Goal: Information Seeking & Learning: Check status

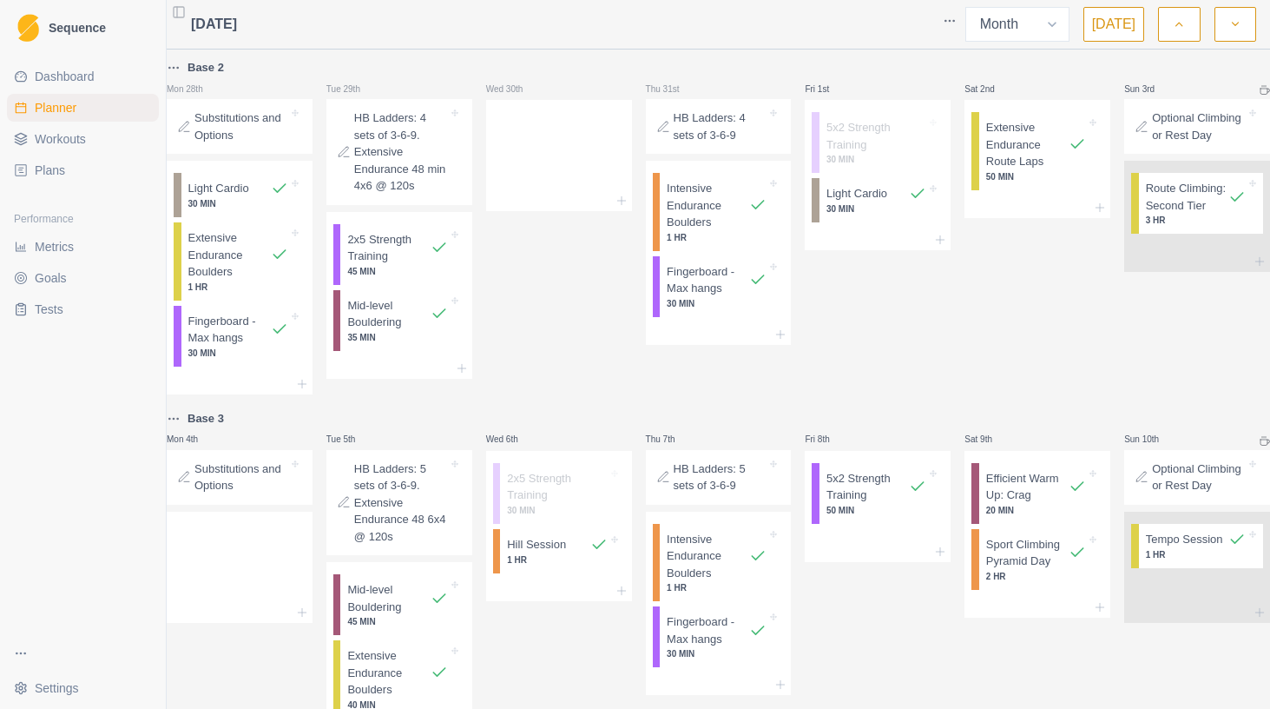
select select "month"
click at [63, 79] on span "Dashboard" at bounding box center [65, 76] width 60 height 17
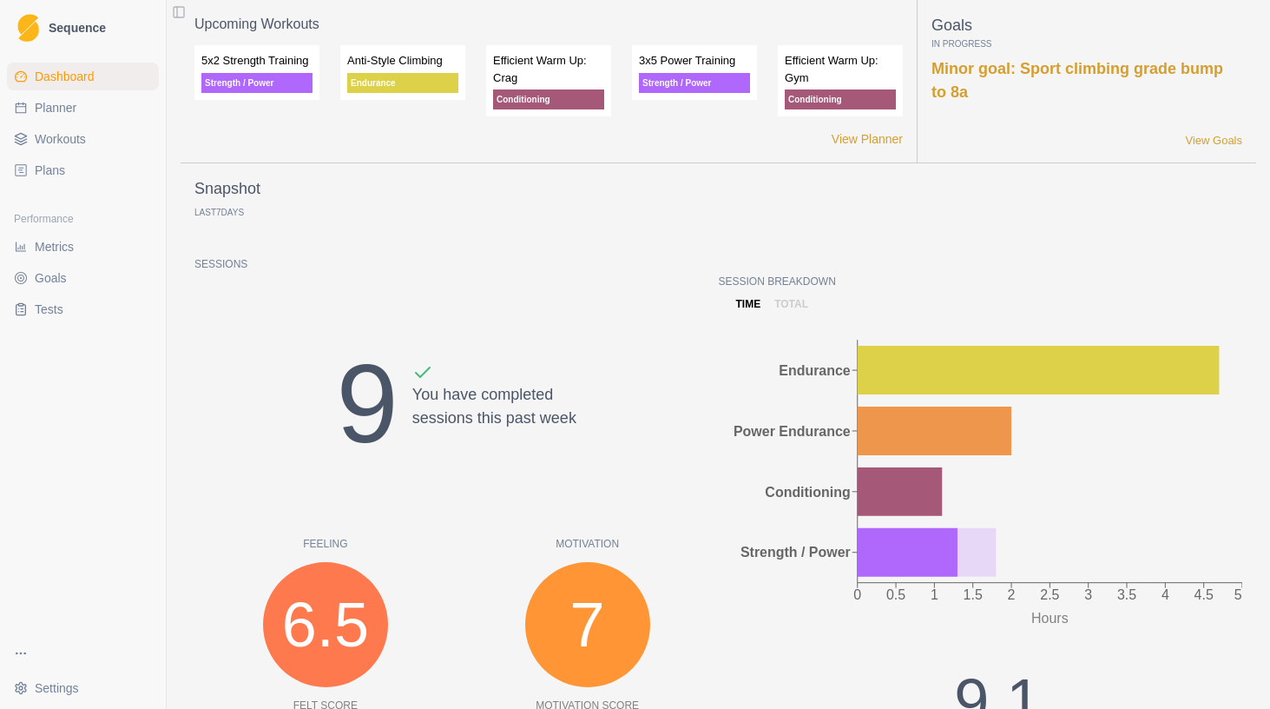
click at [788, 312] on div "Session Breakdown time total 0 0.5 1 1.5 2 2.5 3 3.5 4 4.5 5 Hours Endurance Po…" at bounding box center [981, 595] width 524 height 643
click at [785, 300] on p "total" at bounding box center [792, 304] width 34 height 16
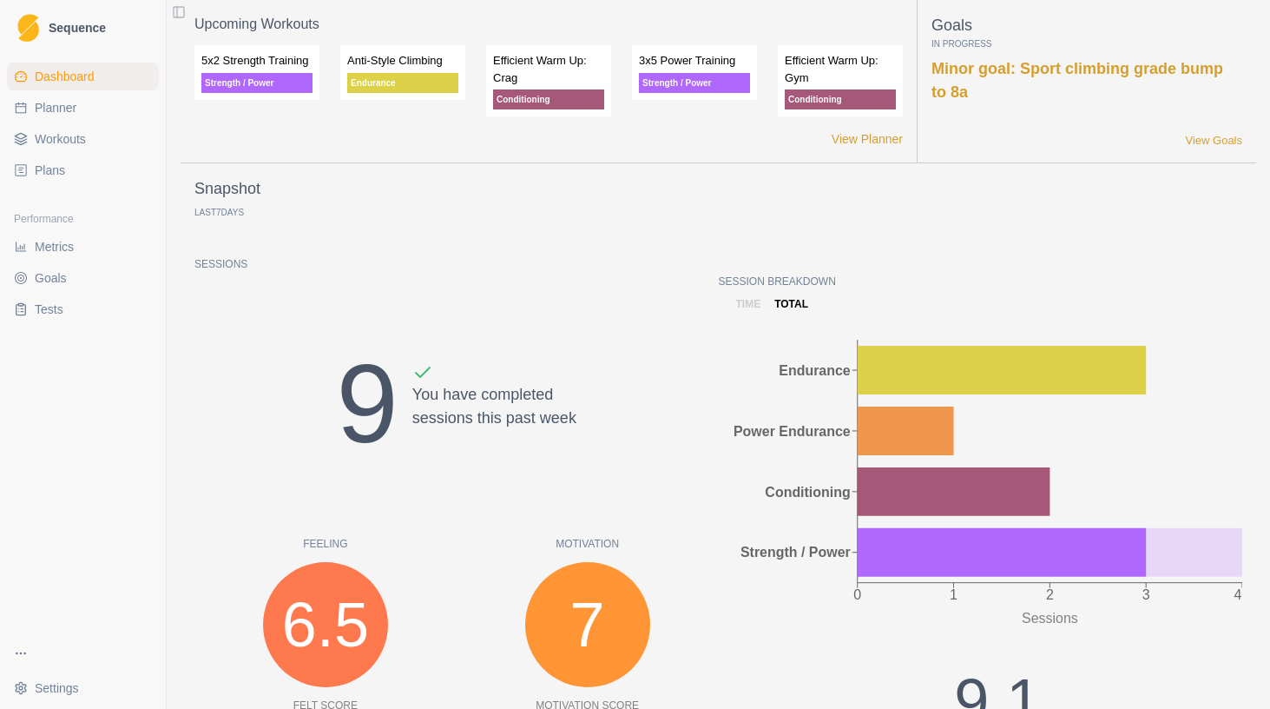
click at [749, 305] on p "time" at bounding box center [748, 304] width 25 height 16
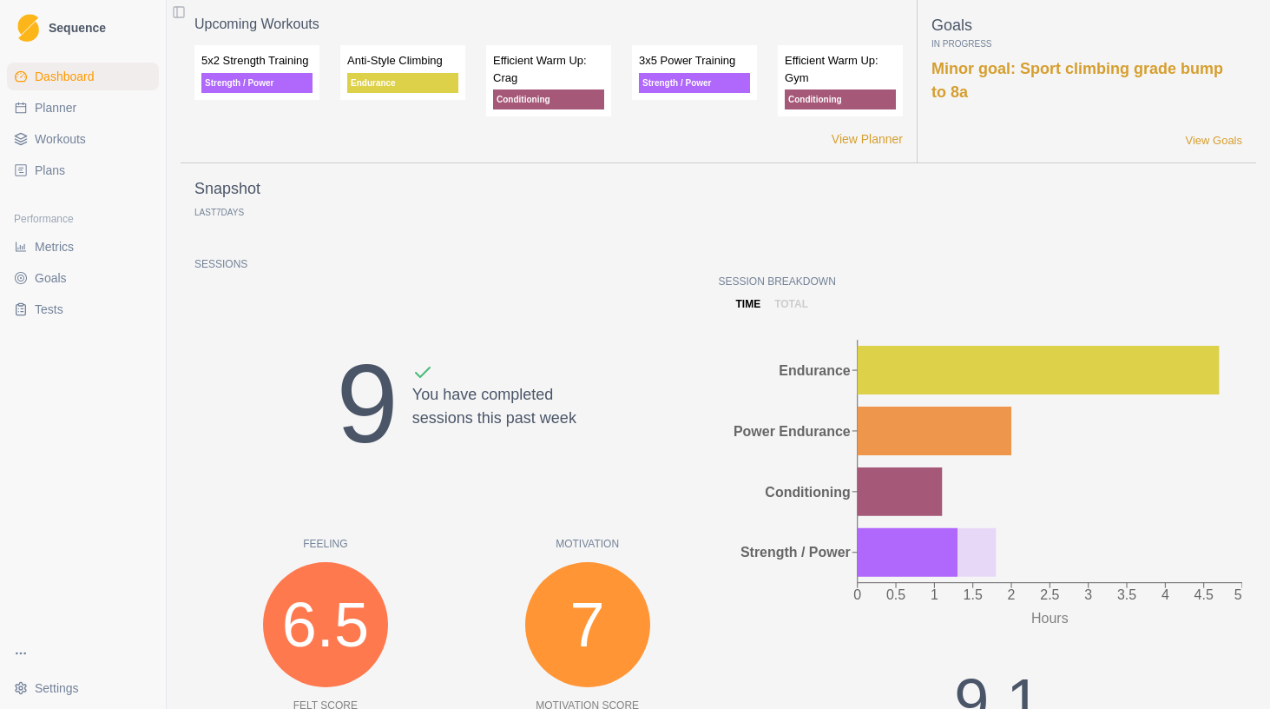
click at [795, 303] on p "total" at bounding box center [792, 304] width 34 height 16
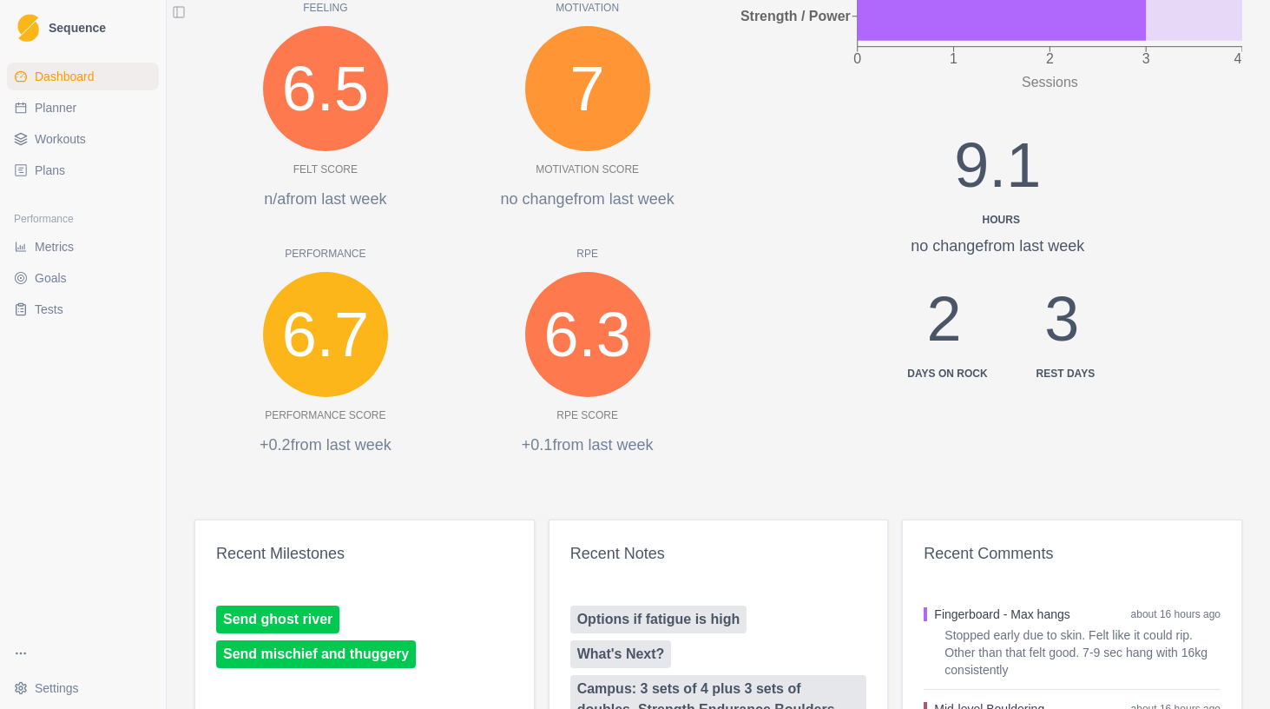
scroll to position [693, 0]
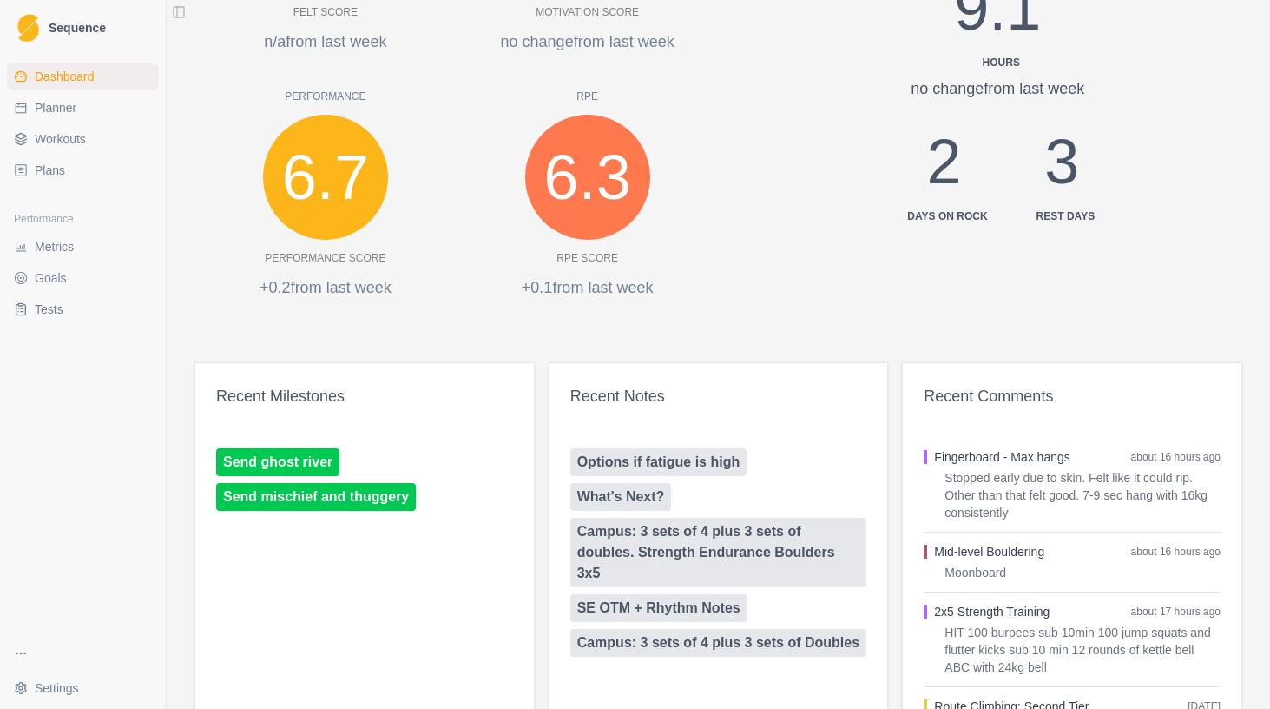
click at [964, 466] on div "Fingerboard - Max hangs about 16 hours ago Stopped early due to skin. Felt like…" at bounding box center [1072, 484] width 297 height 73
click at [964, 450] on button "Fingerboard - Max hangs" at bounding box center [1001, 456] width 135 height 17
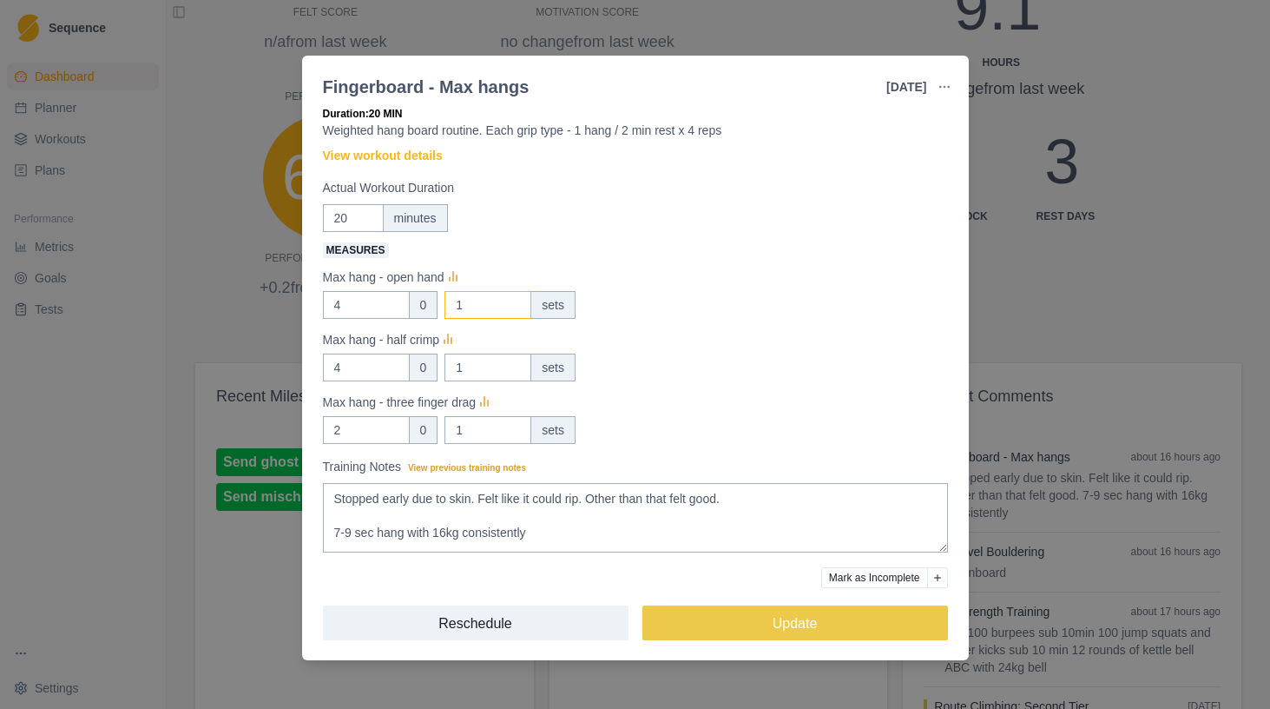
scroll to position [40, 0]
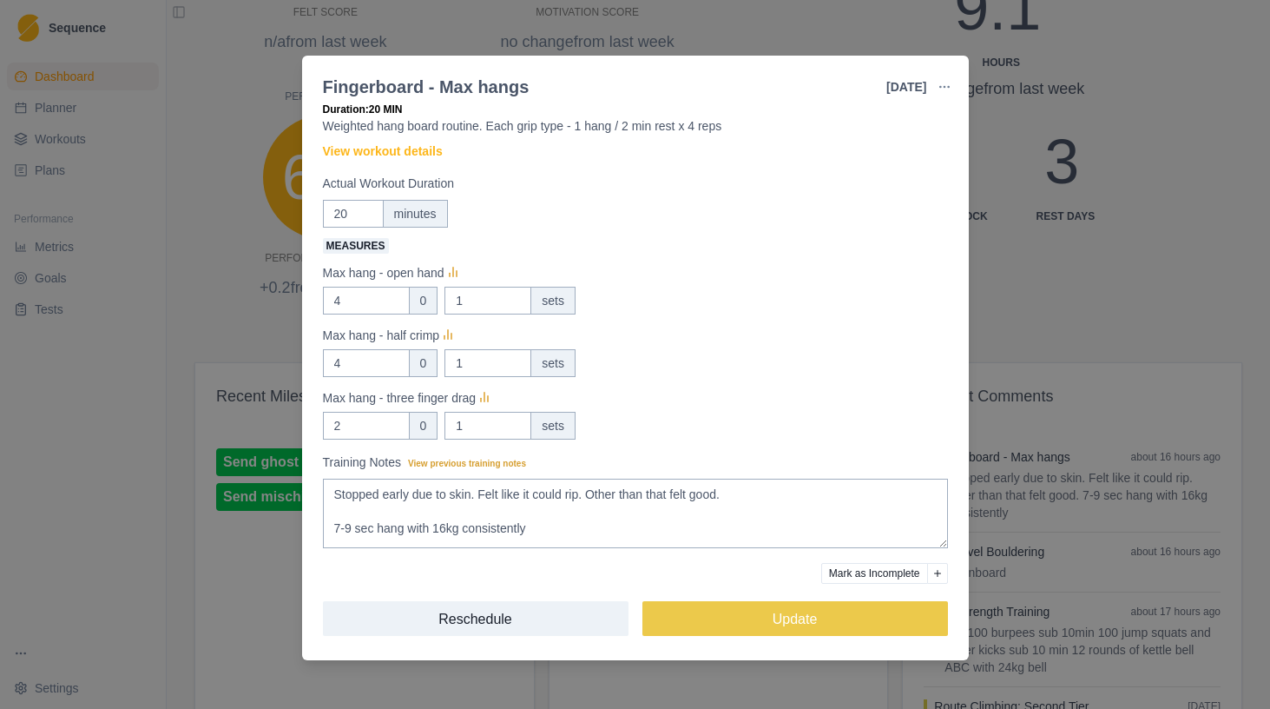
click at [1163, 277] on div "Fingerboard - Max hangs [DATE] Link To Goal View Workout Metrics Edit Original …" at bounding box center [635, 354] width 1270 height 709
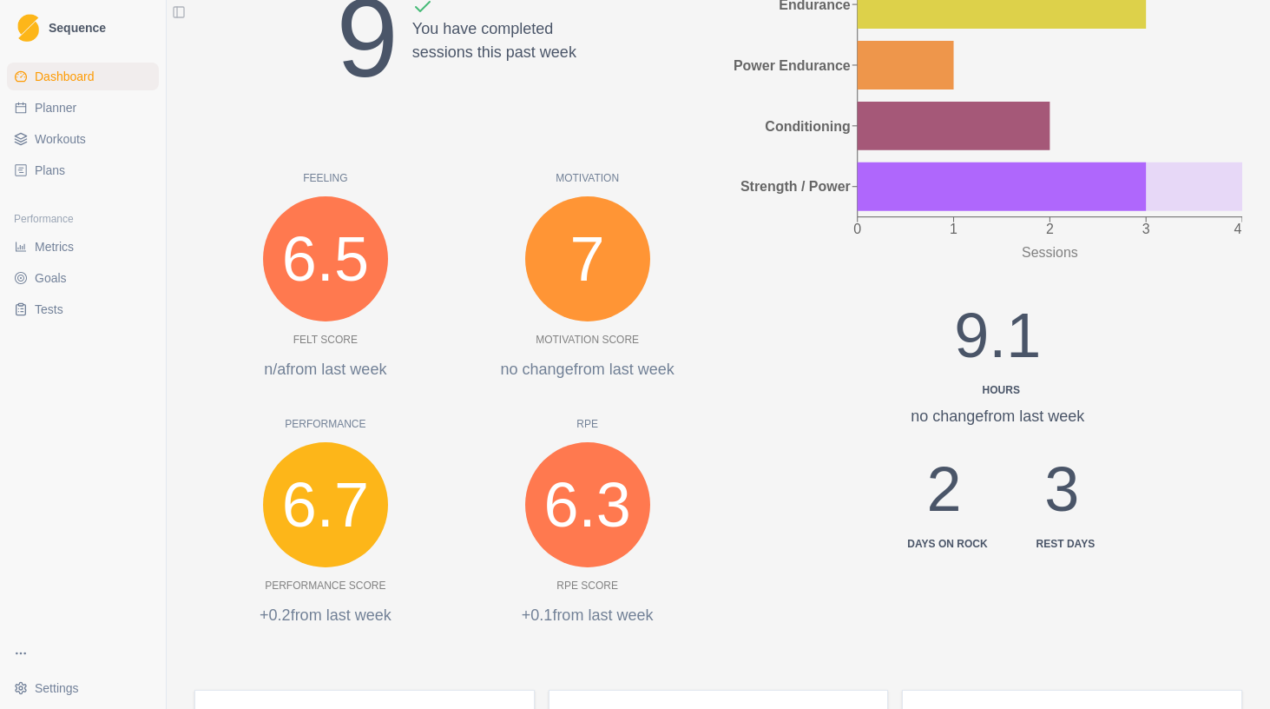
scroll to position [332, 0]
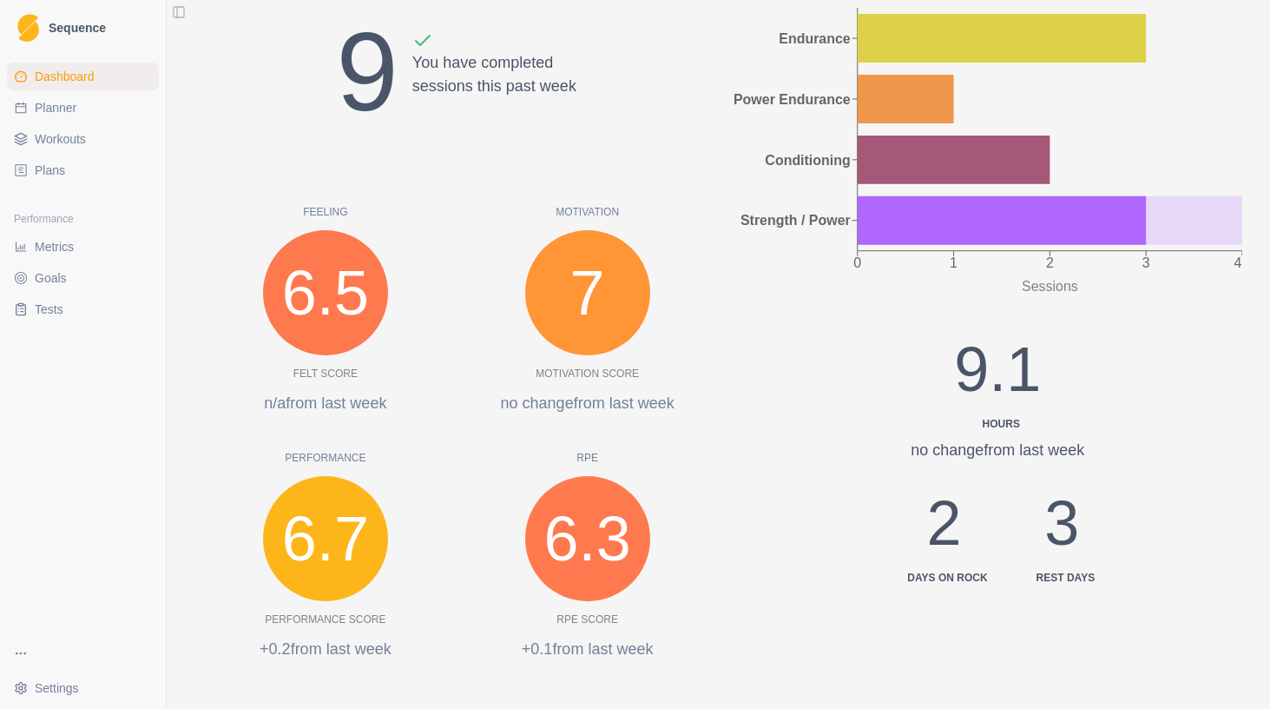
click at [69, 248] on span "Metrics" at bounding box center [54, 246] width 39 height 17
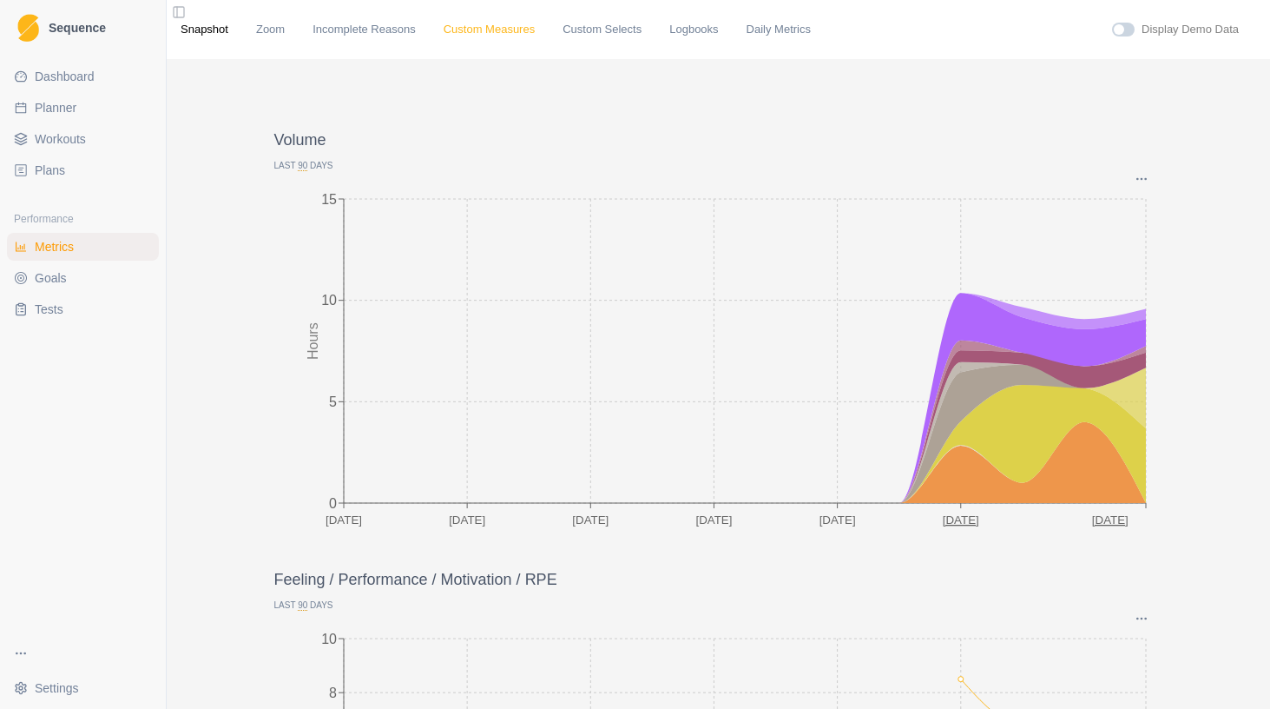
click at [489, 35] on link "Custom Measures" at bounding box center [489, 29] width 91 height 17
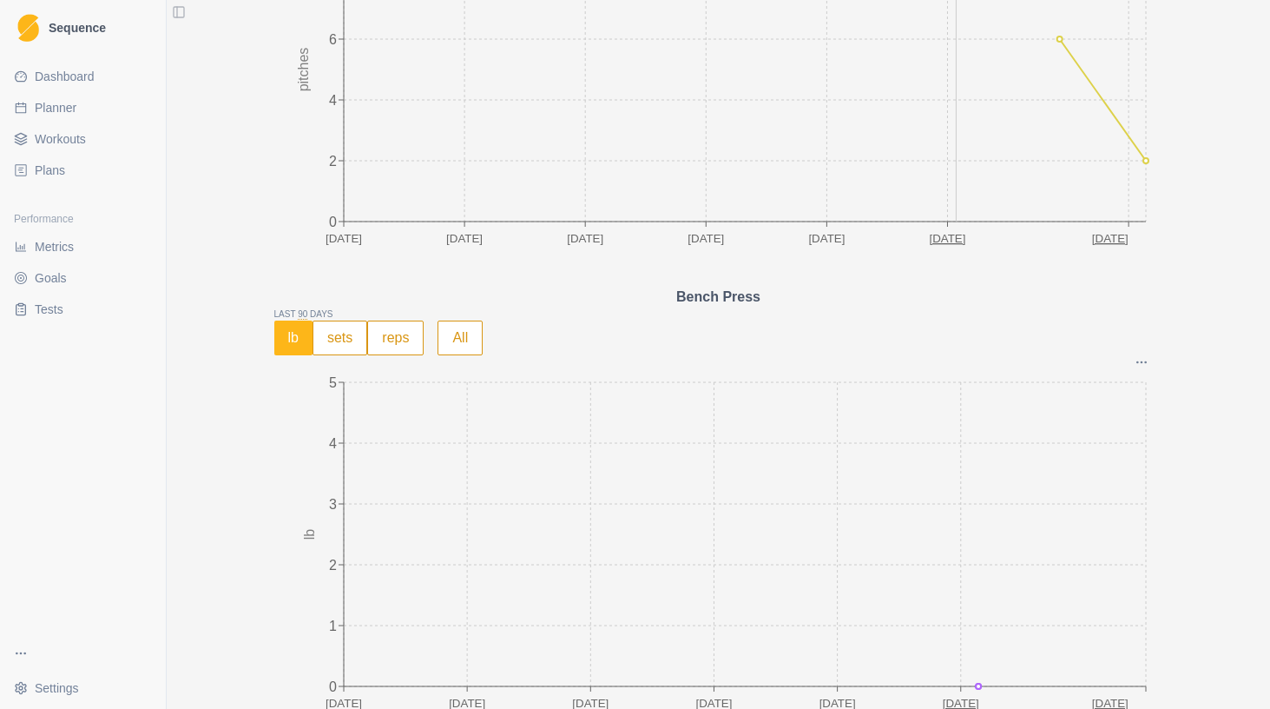
scroll to position [2088, 0]
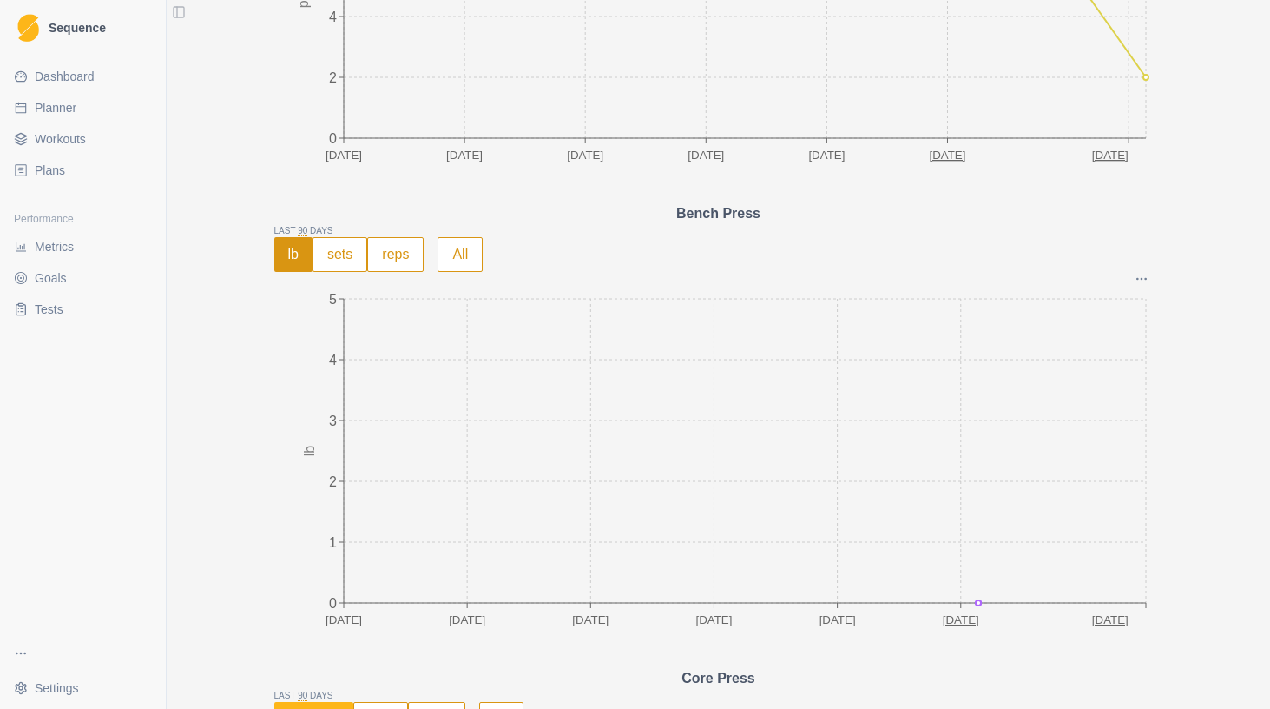
click at [286, 260] on button "lb" at bounding box center [293, 254] width 38 height 35
click at [1135, 281] on icon "Options" at bounding box center [1142, 279] width 14 height 14
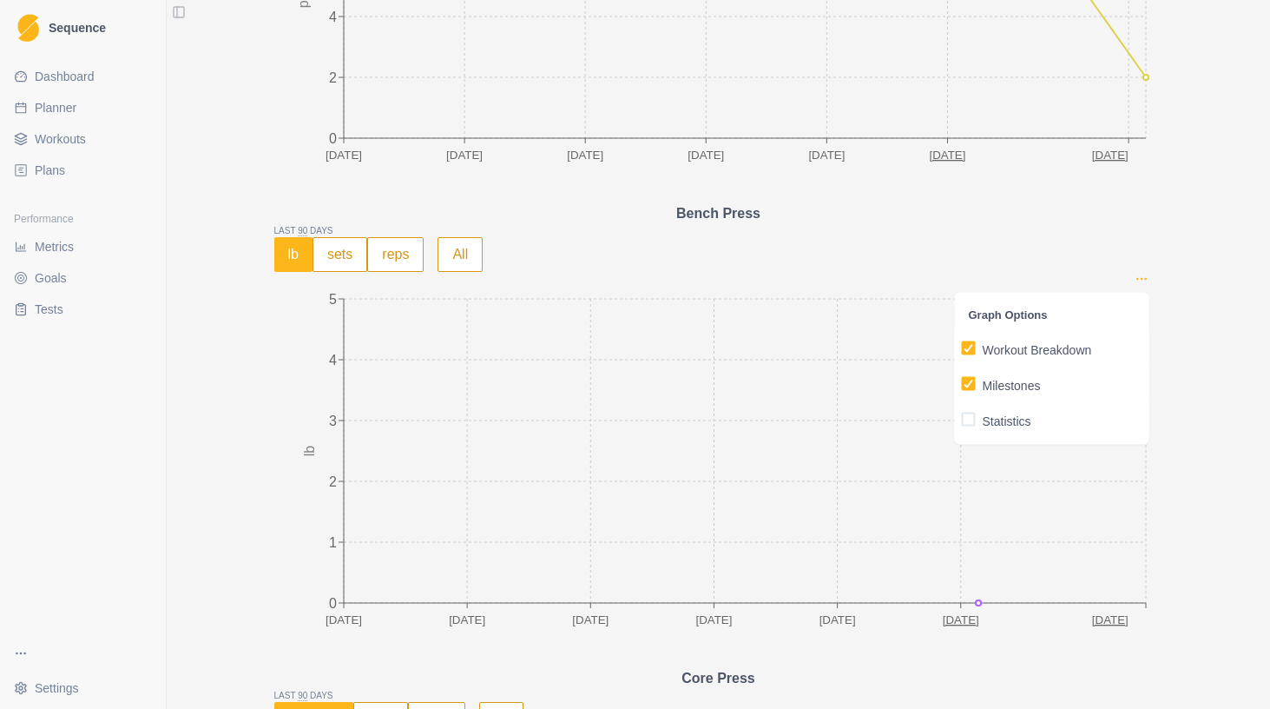
click at [1135, 281] on icon "Options" at bounding box center [1142, 279] width 14 height 14
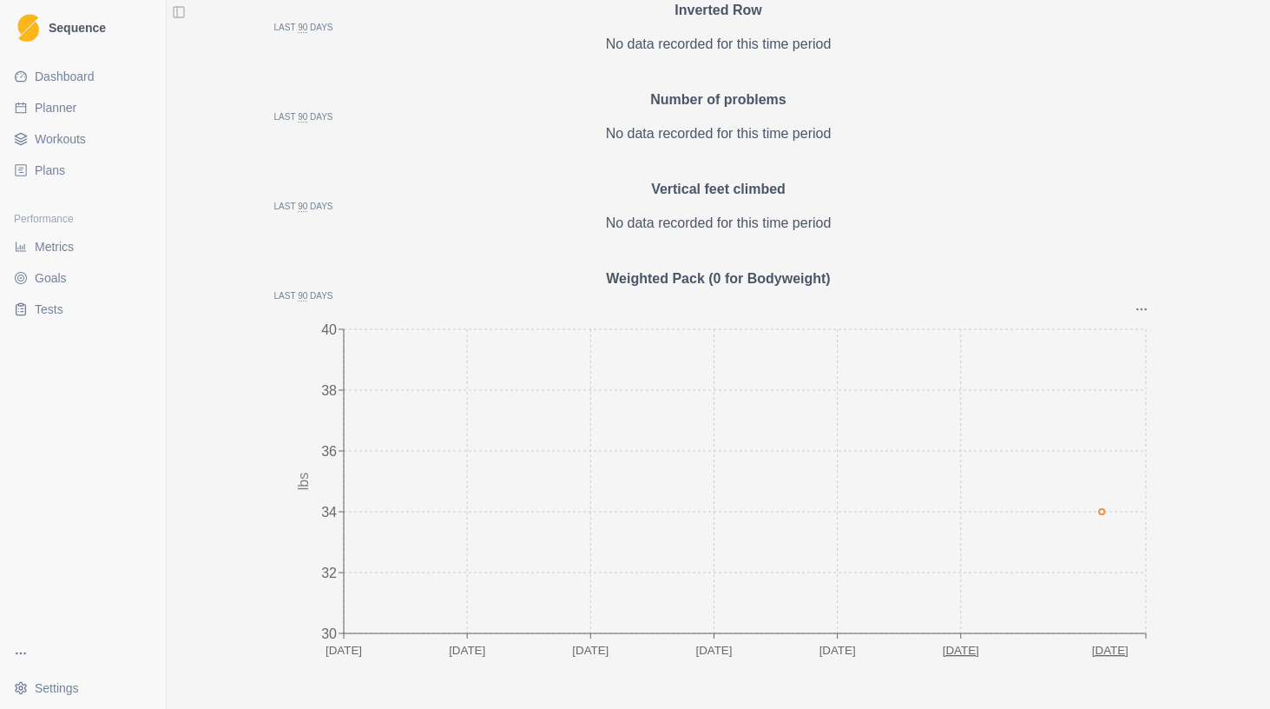
scroll to position [8262, 0]
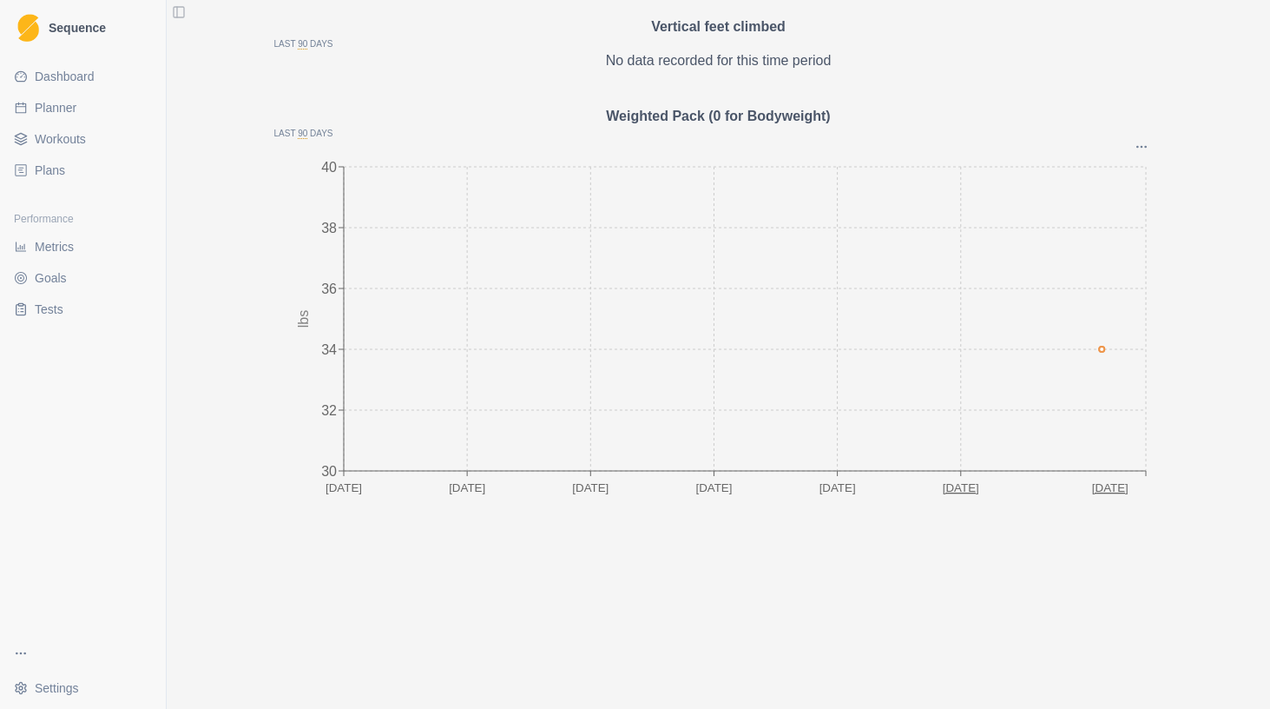
click at [58, 252] on span "Metrics" at bounding box center [54, 246] width 39 height 17
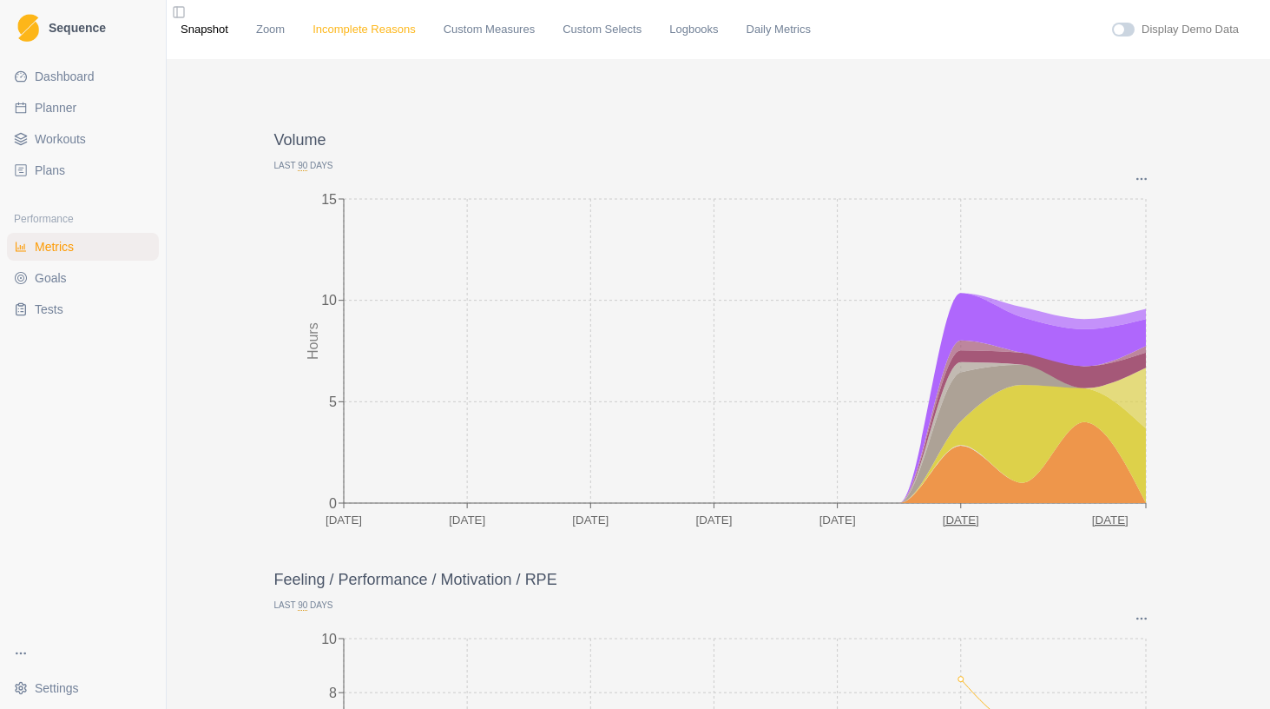
click at [398, 34] on link "Incomplete Reasons" at bounding box center [364, 29] width 103 height 17
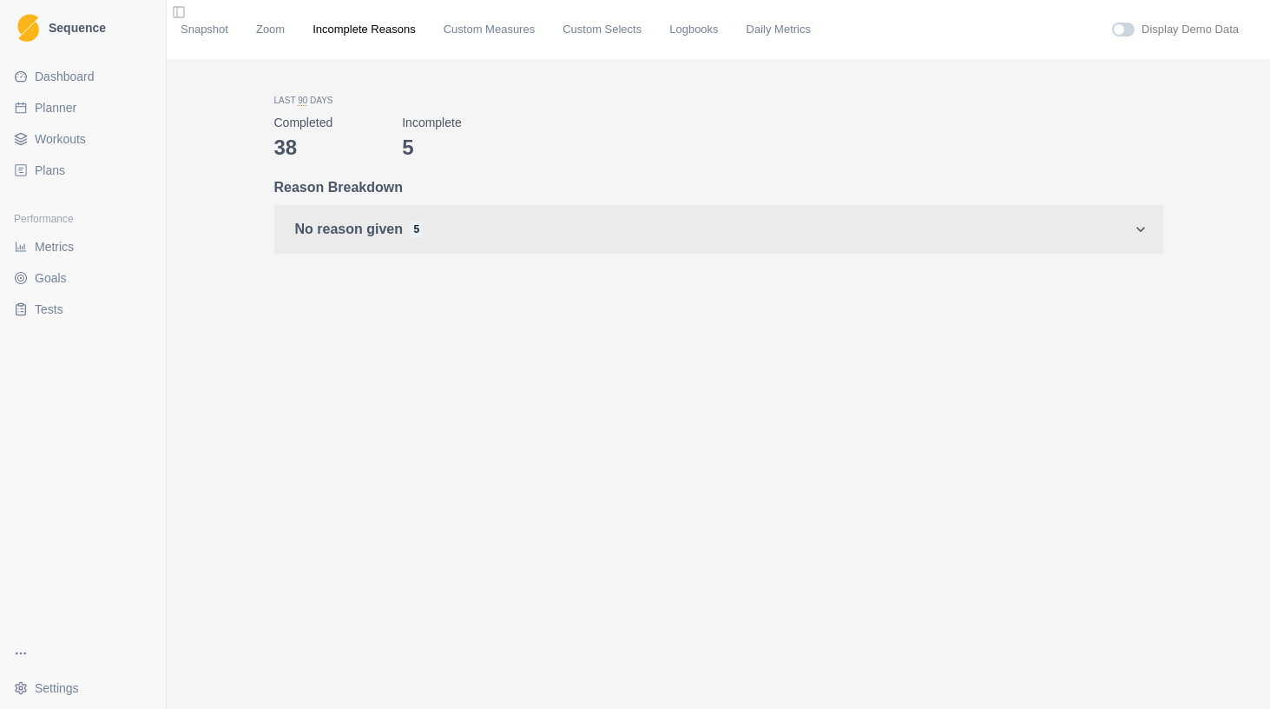
click at [473, 228] on p "No reason given 5" at bounding box center [710, 229] width 830 height 21
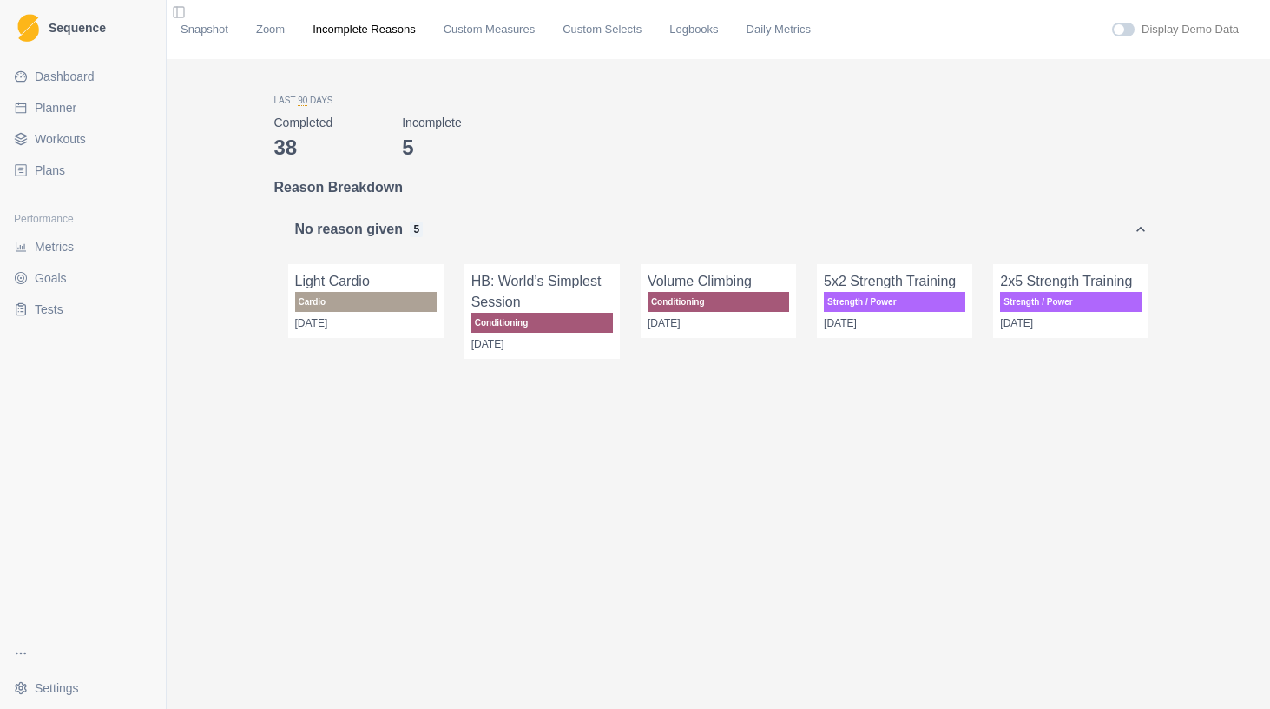
click at [363, 191] on p "Reason Breakdown" at bounding box center [718, 187] width 889 height 21
click at [604, 36] on link "Custom Selects" at bounding box center [602, 29] width 79 height 17
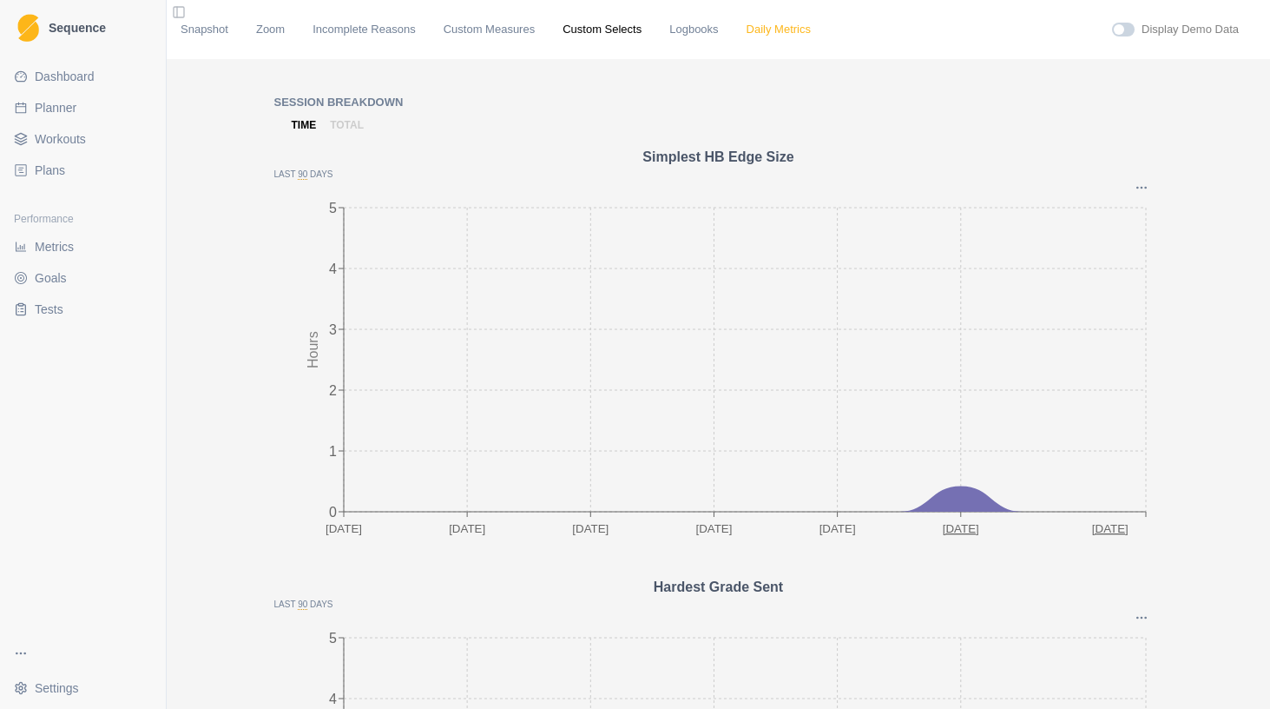
click at [793, 30] on link "Daily Metrics" at bounding box center [779, 29] width 64 height 17
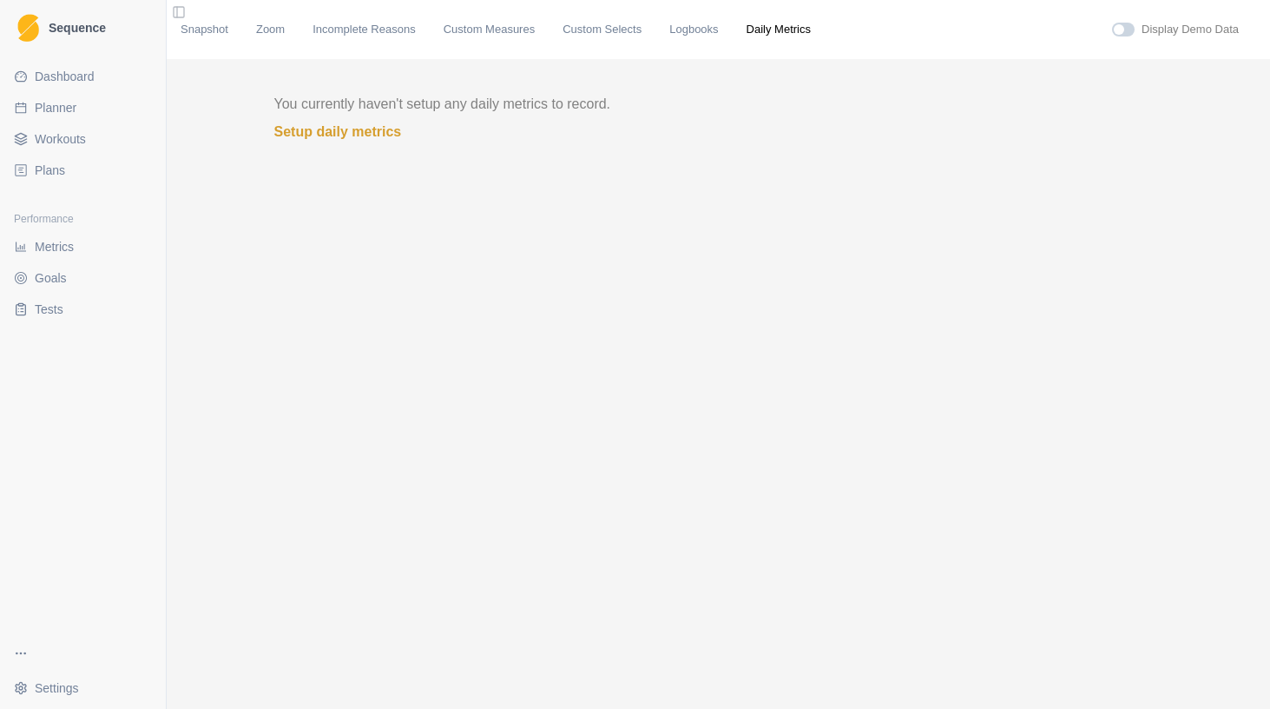
click at [253, 28] on div "Snapshot Zoom Incomplete Reasons Custom Measures Custom Selects Logbooks Daily …" at bounding box center [719, 29] width 1076 height 17
click at [273, 27] on link "Zoom" at bounding box center [270, 29] width 29 height 17
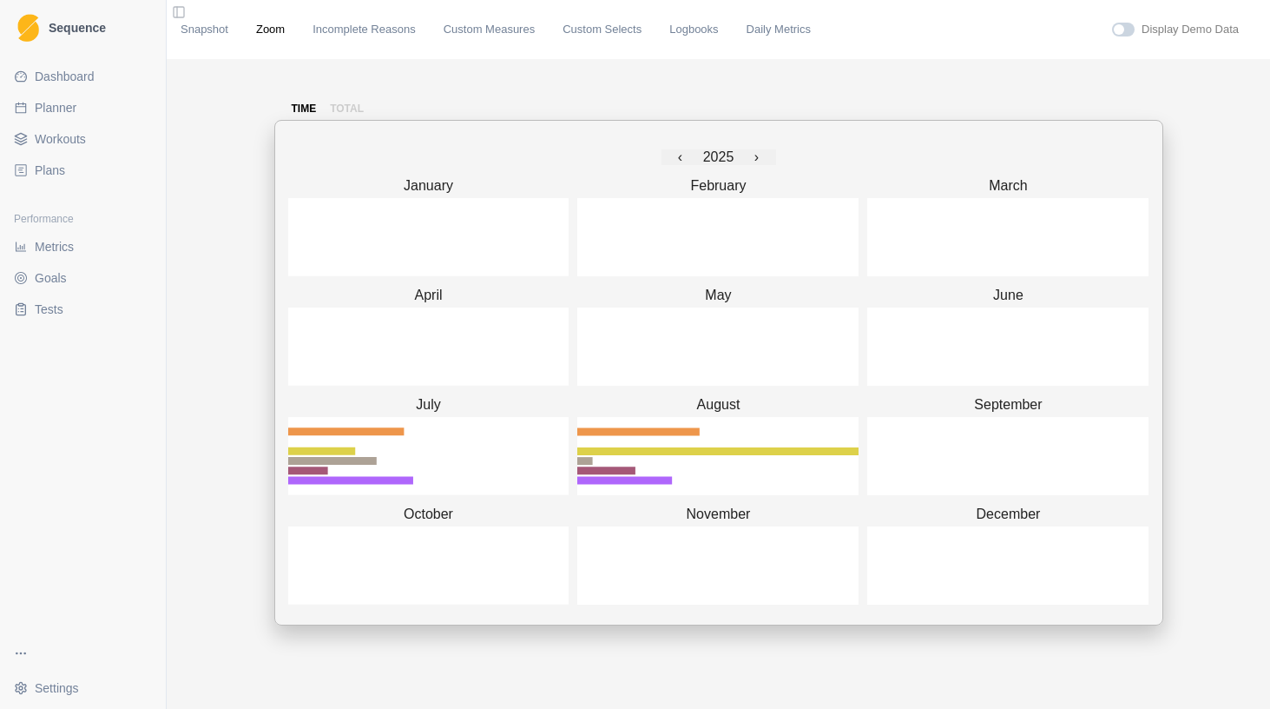
click at [199, 382] on div "time total ‹ 2025 › January February March April May June July August September…" at bounding box center [719, 429] width 1104 height 740
